Goal: Check status: Check status

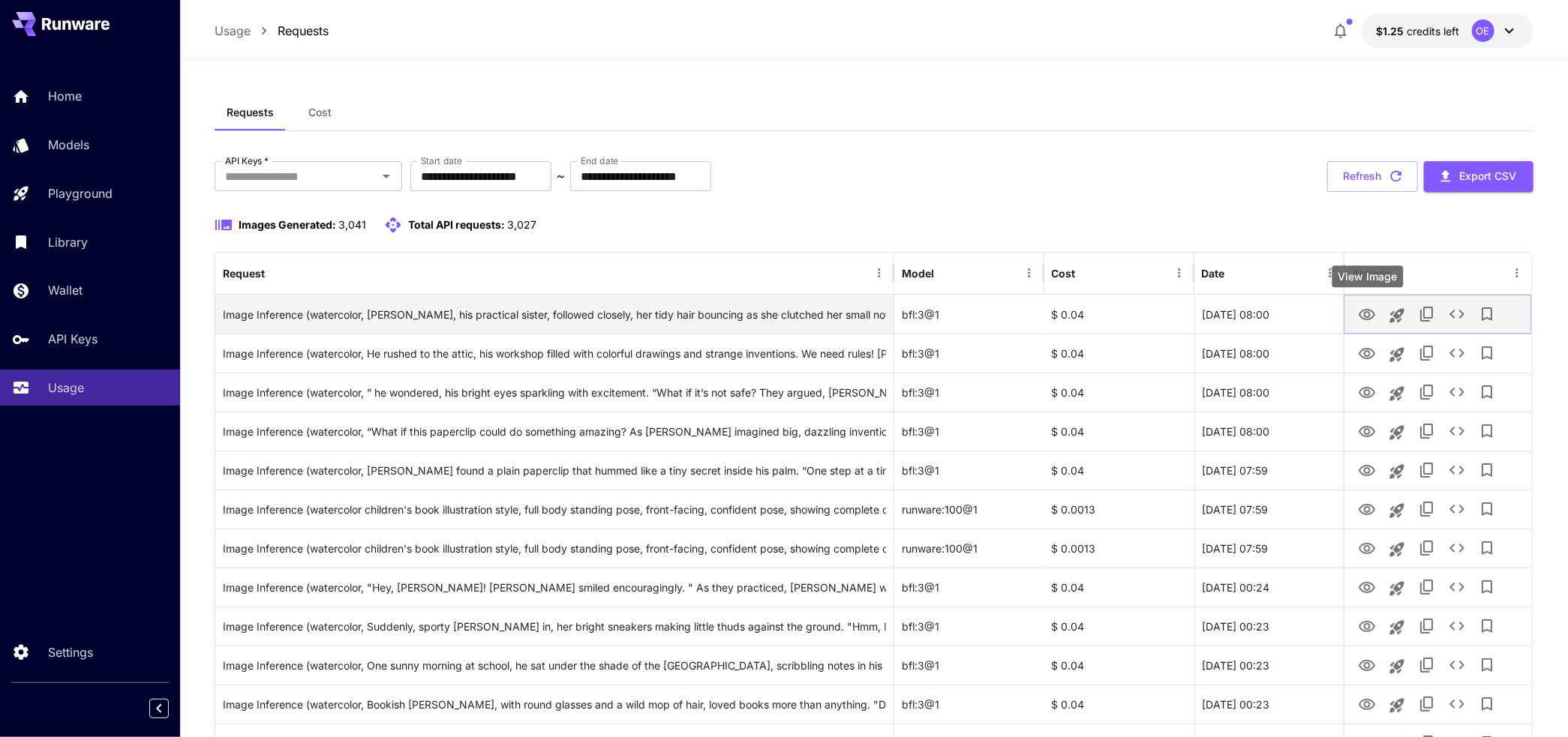
click at [1365, 314] on icon "View Image" at bounding box center [1366, 315] width 17 height 11
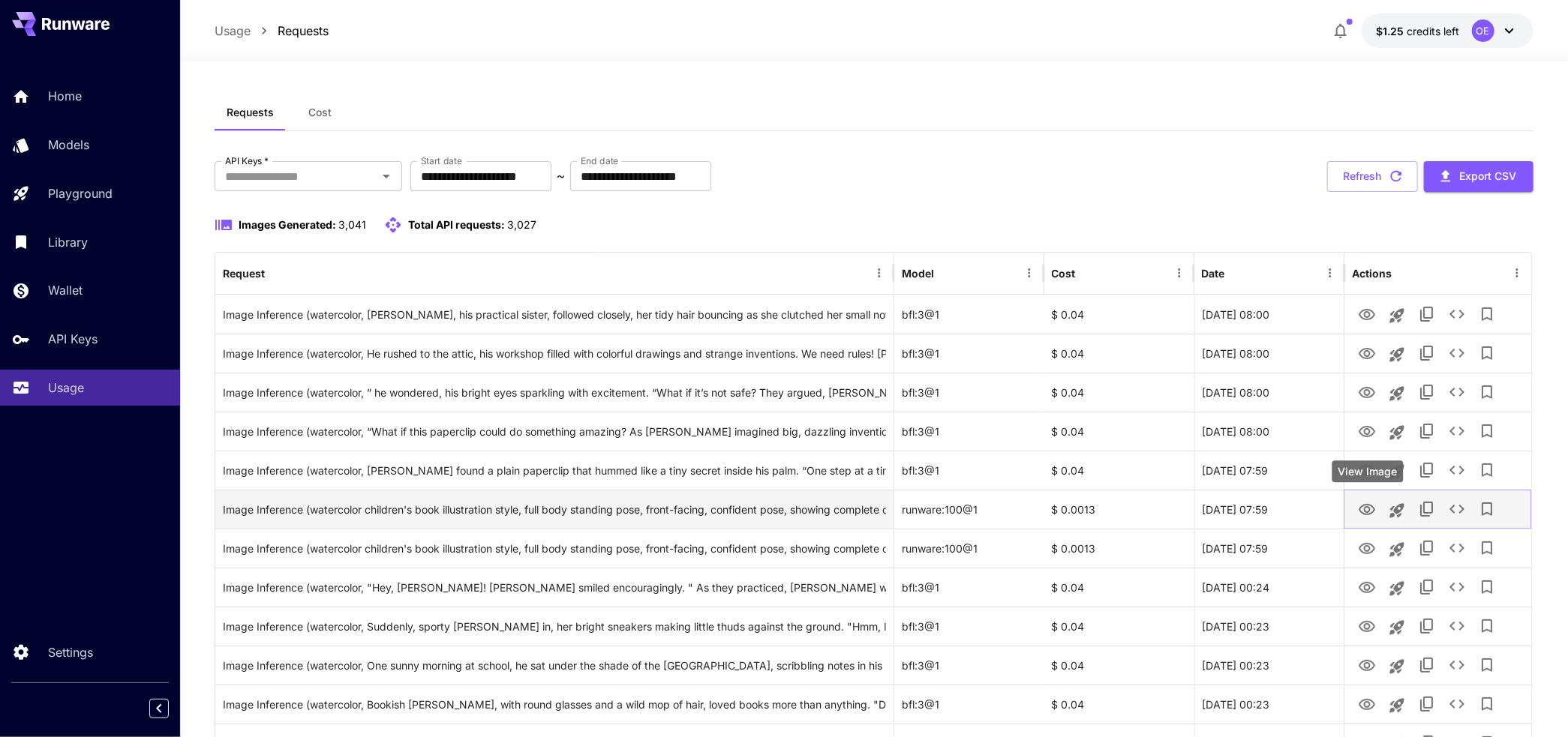
click at [1374, 505] on icon "View Image" at bounding box center [1366, 509] width 18 height 18
click at [1371, 508] on icon "View Image" at bounding box center [1366, 509] width 18 height 18
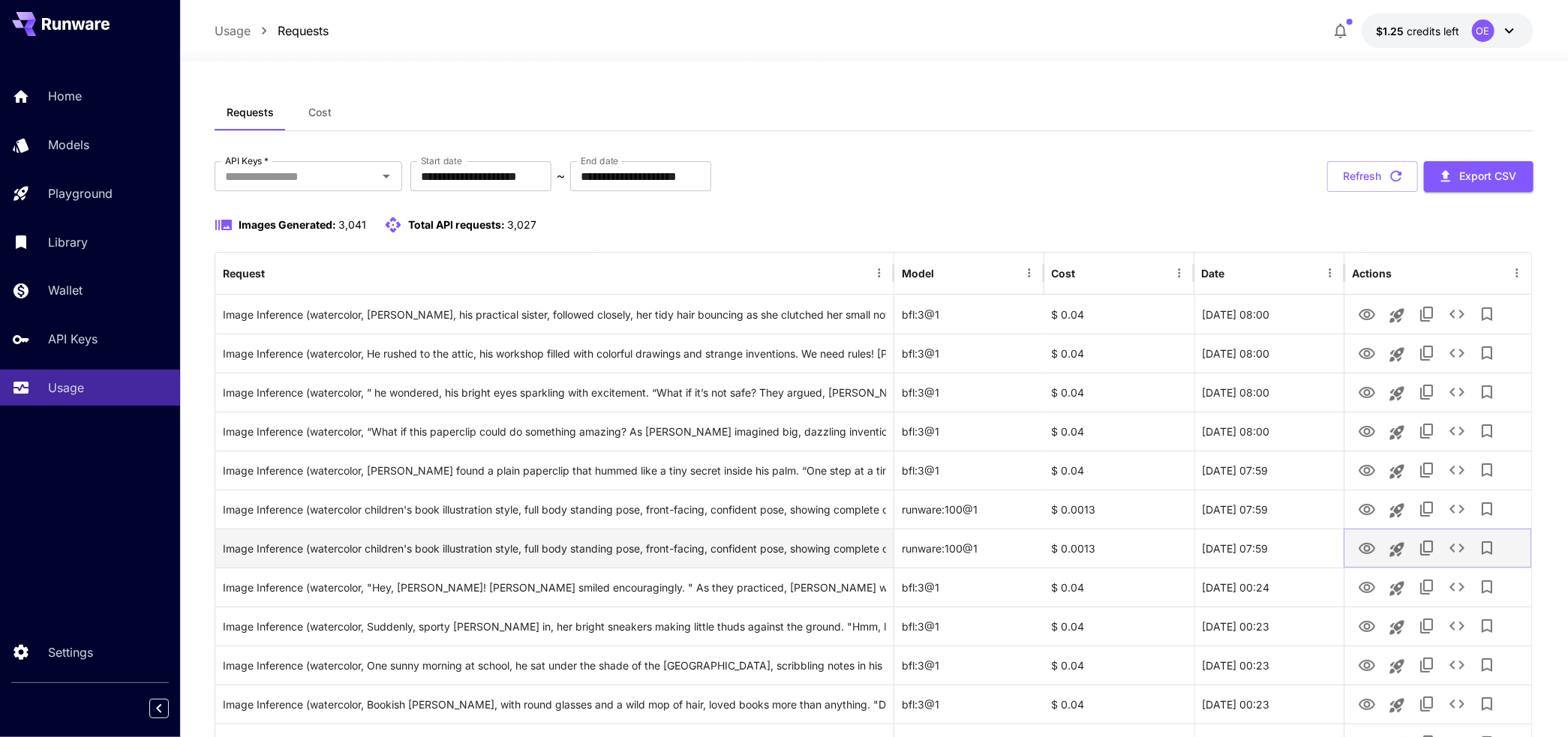
click at [1368, 554] on icon "View Image" at bounding box center [1366, 549] width 18 height 18
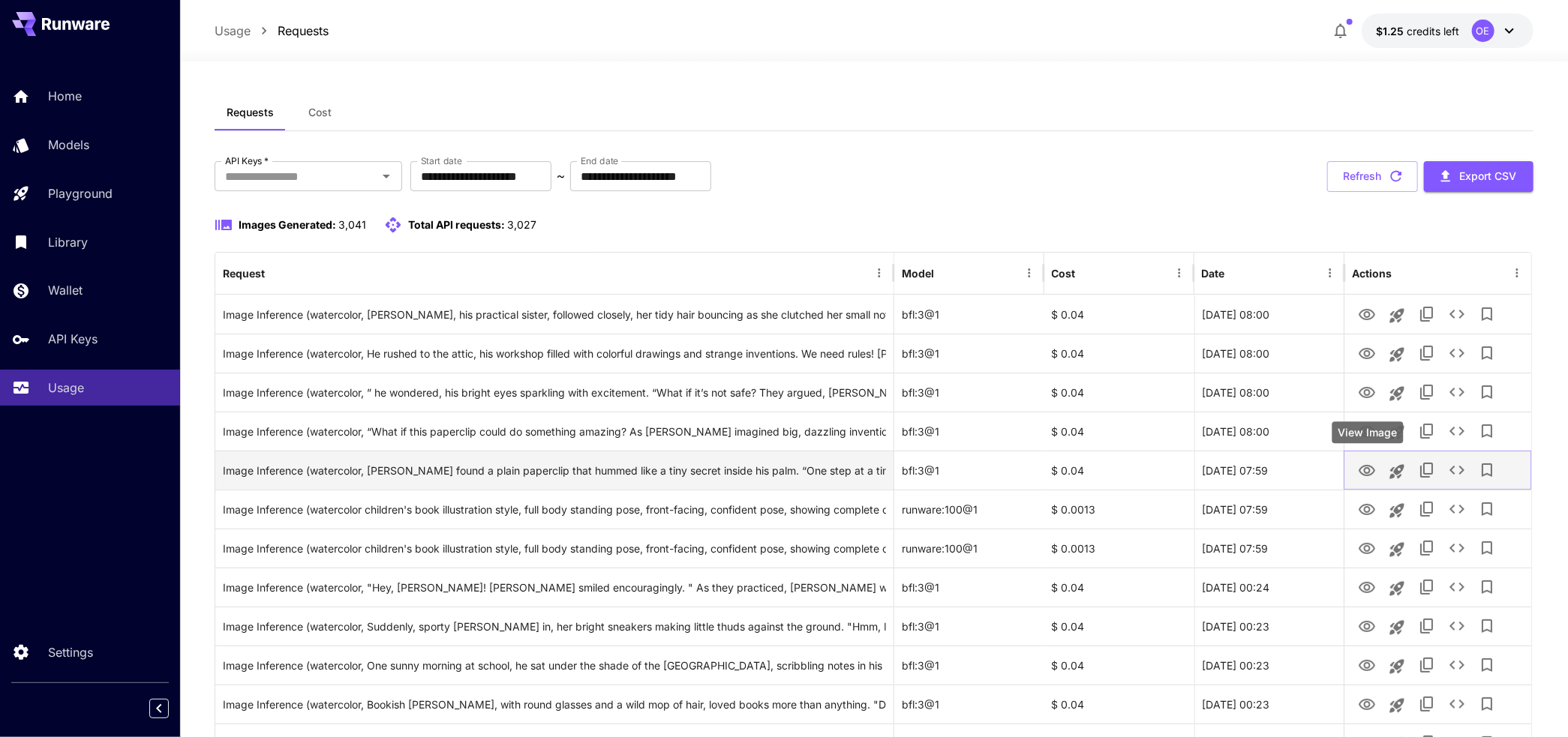
click at [1368, 468] on icon "View Image" at bounding box center [1366, 471] width 17 height 11
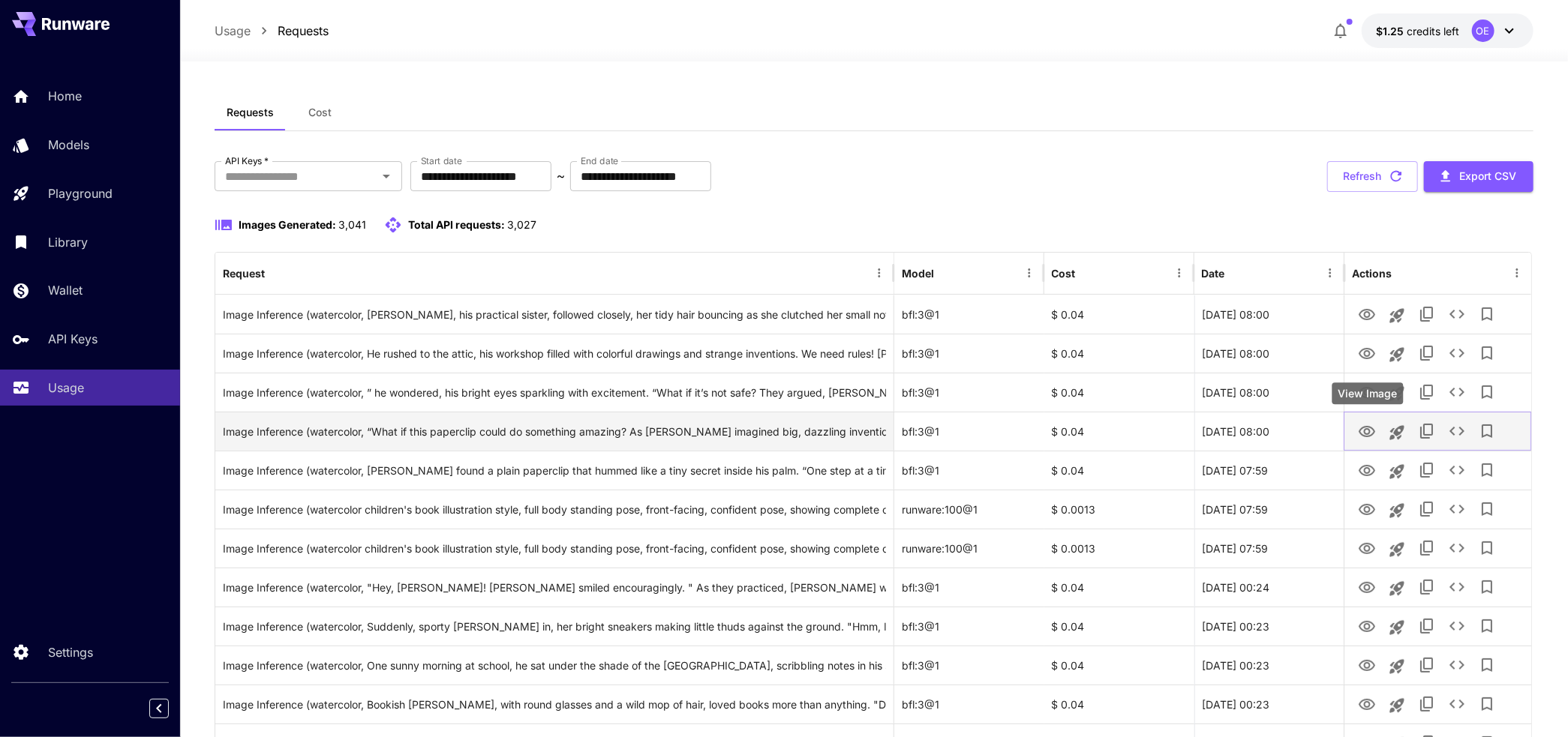
click at [1370, 437] on icon "View Image" at bounding box center [1366, 431] width 18 height 18
